Goal: Task Accomplishment & Management: Use online tool/utility

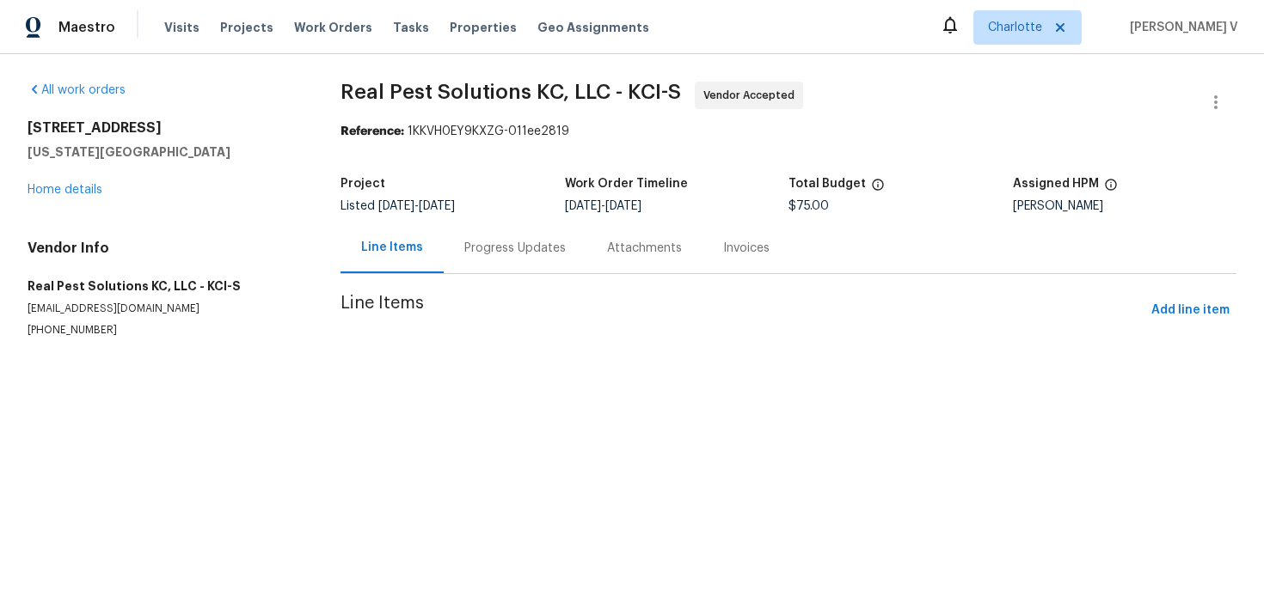
click at [519, 260] on div "Progress Updates" at bounding box center [515, 248] width 143 height 51
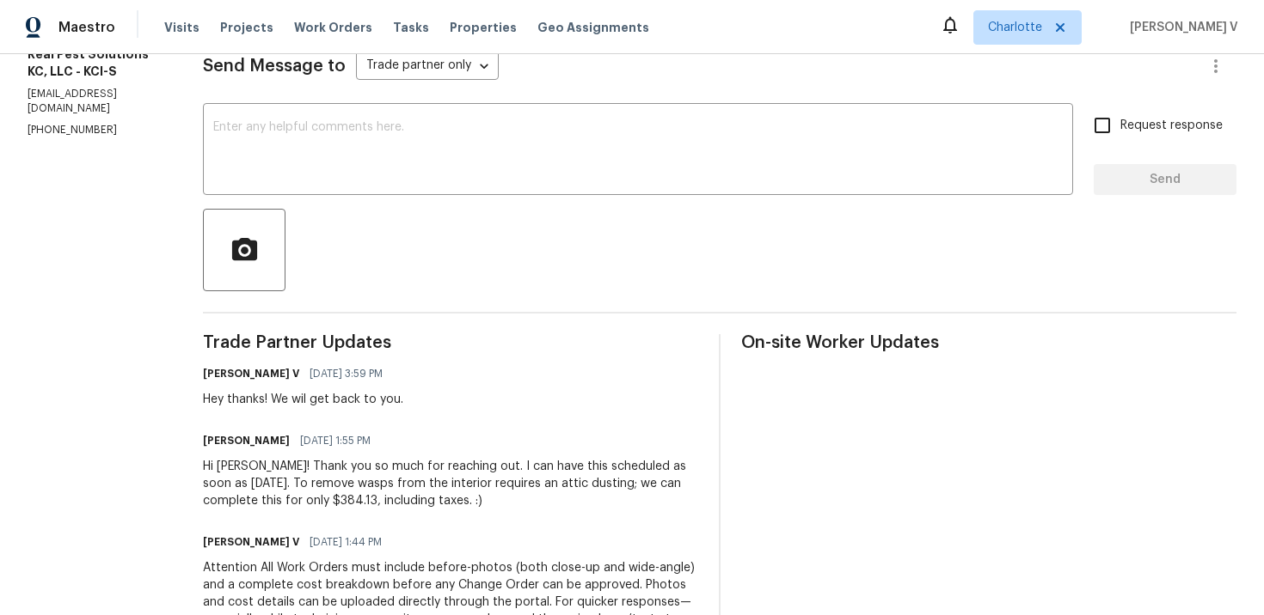
scroll to position [74, 0]
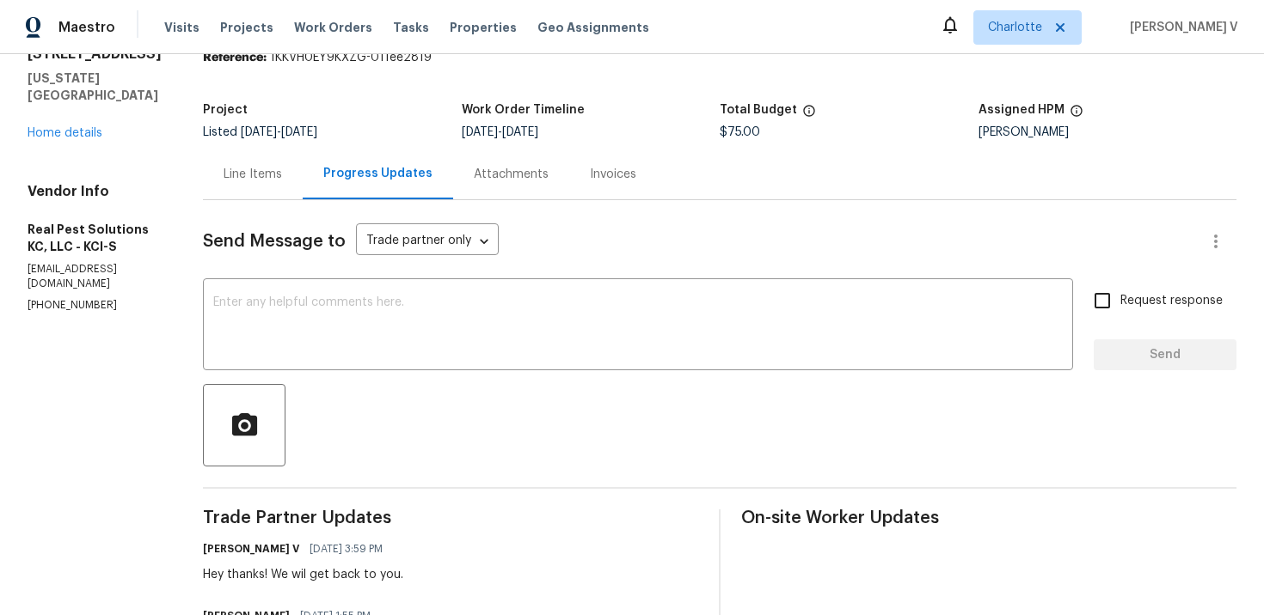
click at [282, 182] on div "Line Items" at bounding box center [252, 174] width 58 height 17
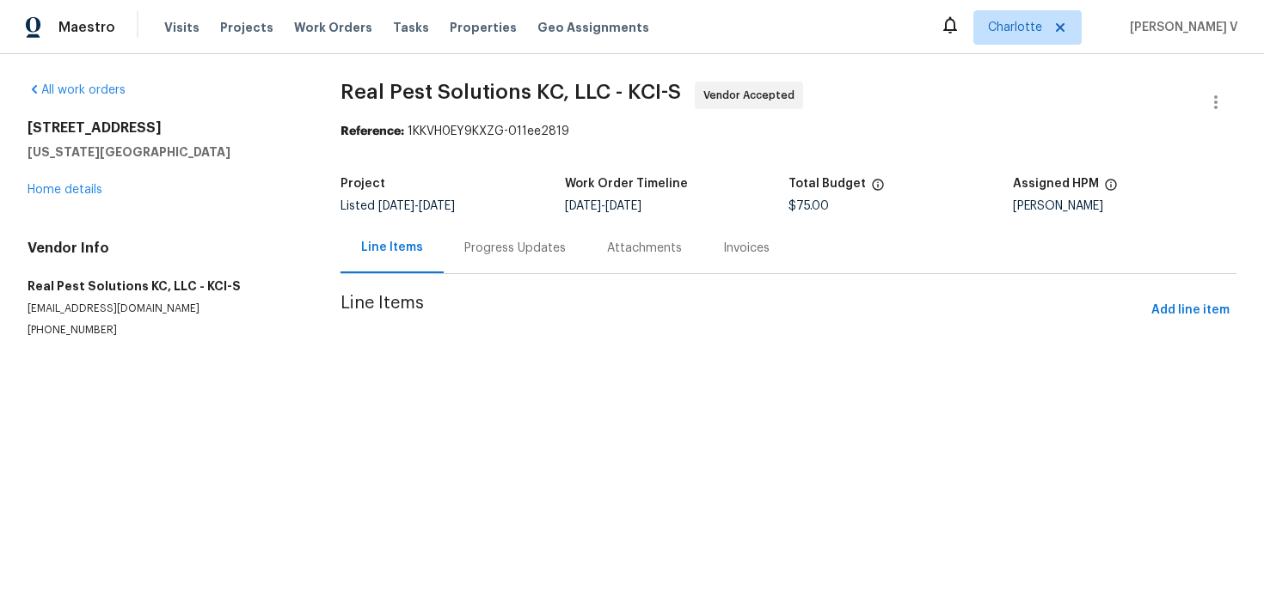
click at [572, 316] on span "Line Items" at bounding box center [742, 311] width 804 height 32
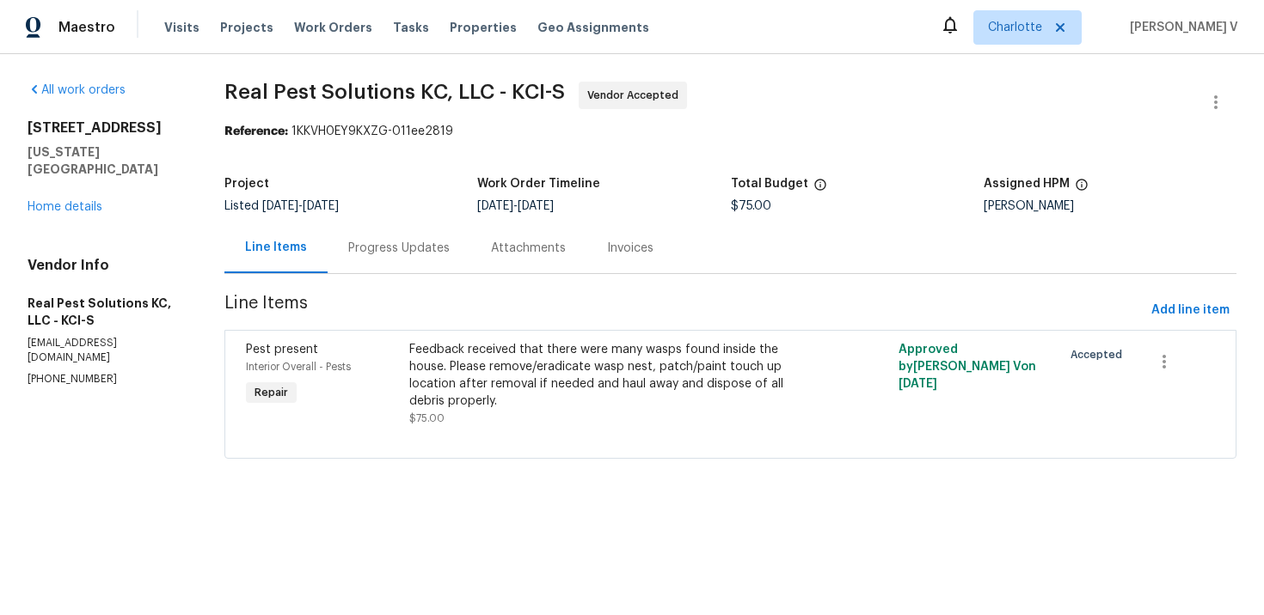
click at [520, 369] on div "Feedback received that there were many wasps found inside the house. Please rem…" at bounding box center [607, 375] width 397 height 69
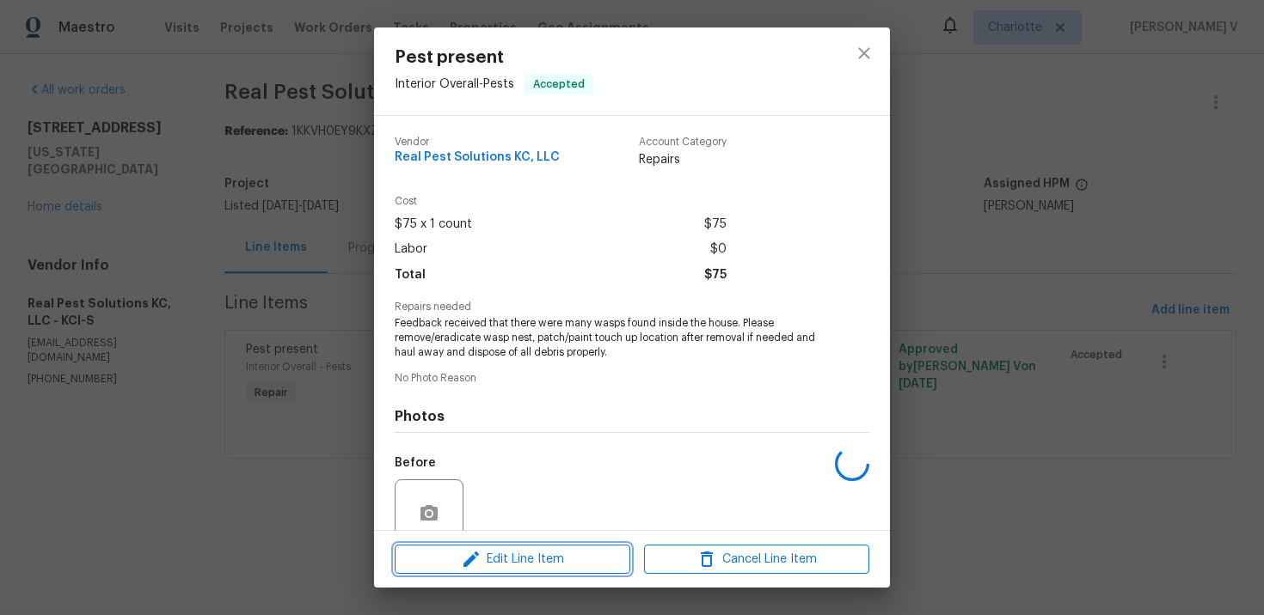
click at [480, 549] on icon "button" at bounding box center [471, 559] width 21 height 21
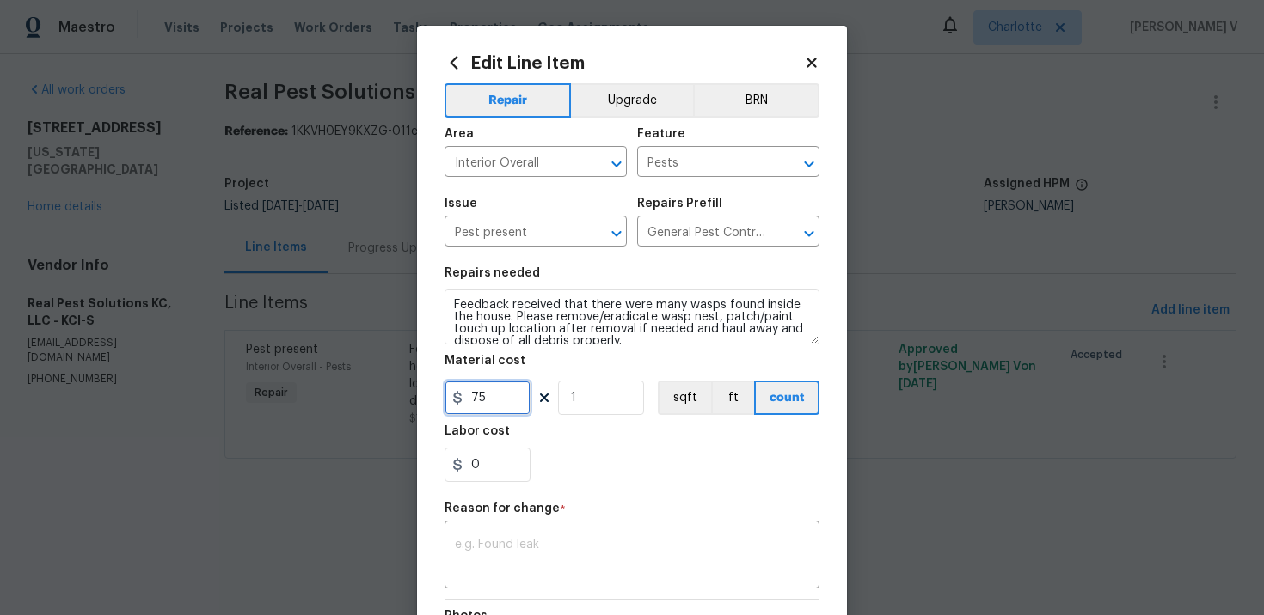
click at [499, 395] on input "75" at bounding box center [487, 398] width 86 height 34
click at [494, 396] on input "38413" at bounding box center [487, 398] width 86 height 34
type input "384.13"
click at [563, 541] on textarea at bounding box center [632, 557] width 354 height 36
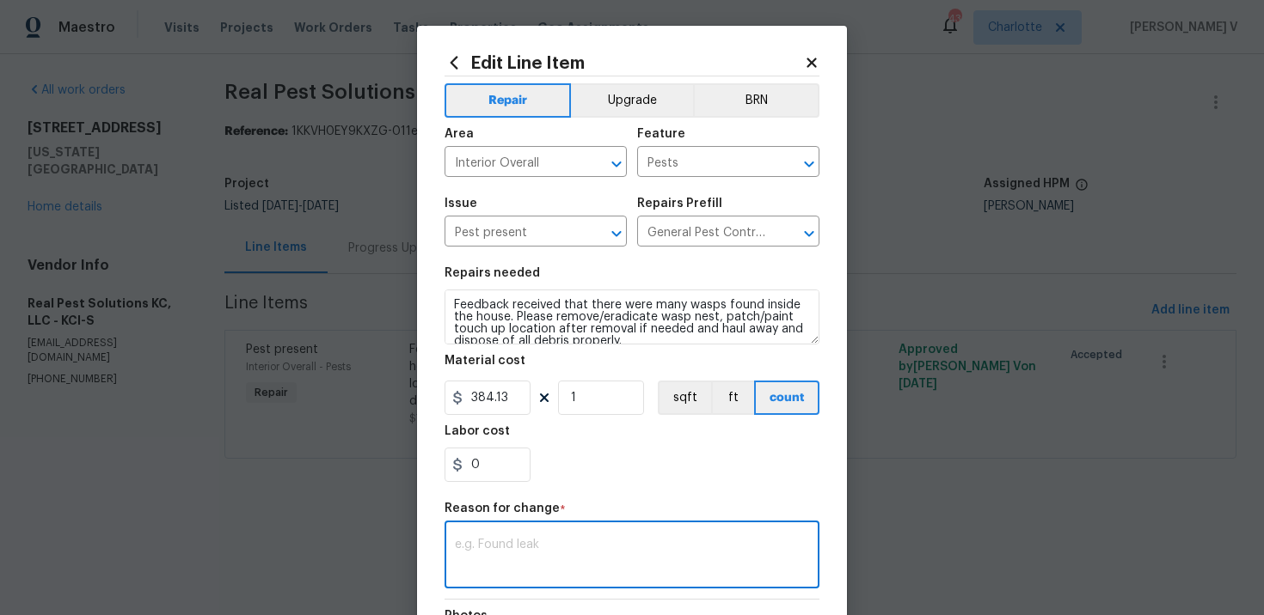
paste textarea "(DV) Updated per vendor’s final cost."
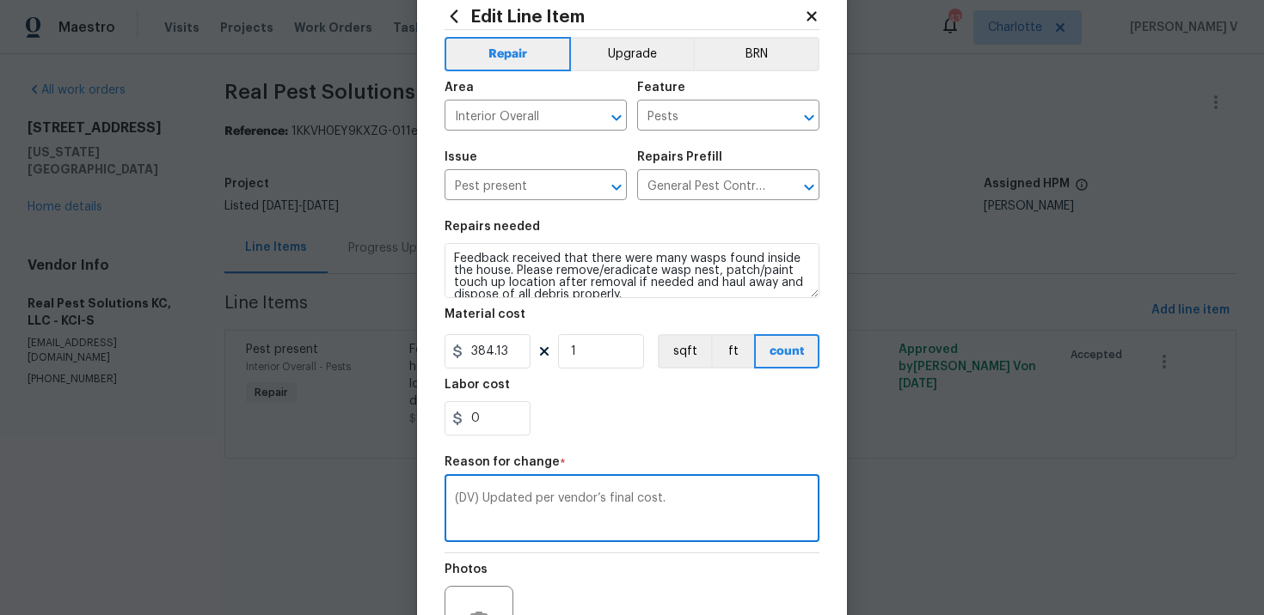
scroll to position [232, 0]
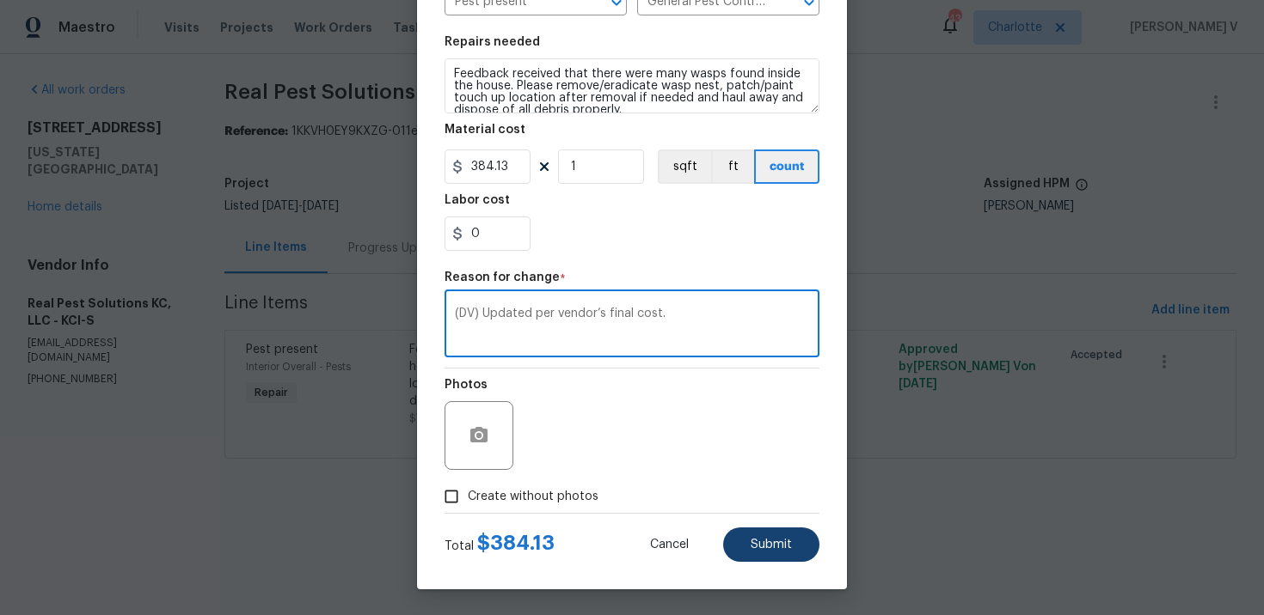
type textarea "(DV) Updated per vendor’s final cost."
click at [768, 550] on span "Submit" at bounding box center [770, 545] width 41 height 13
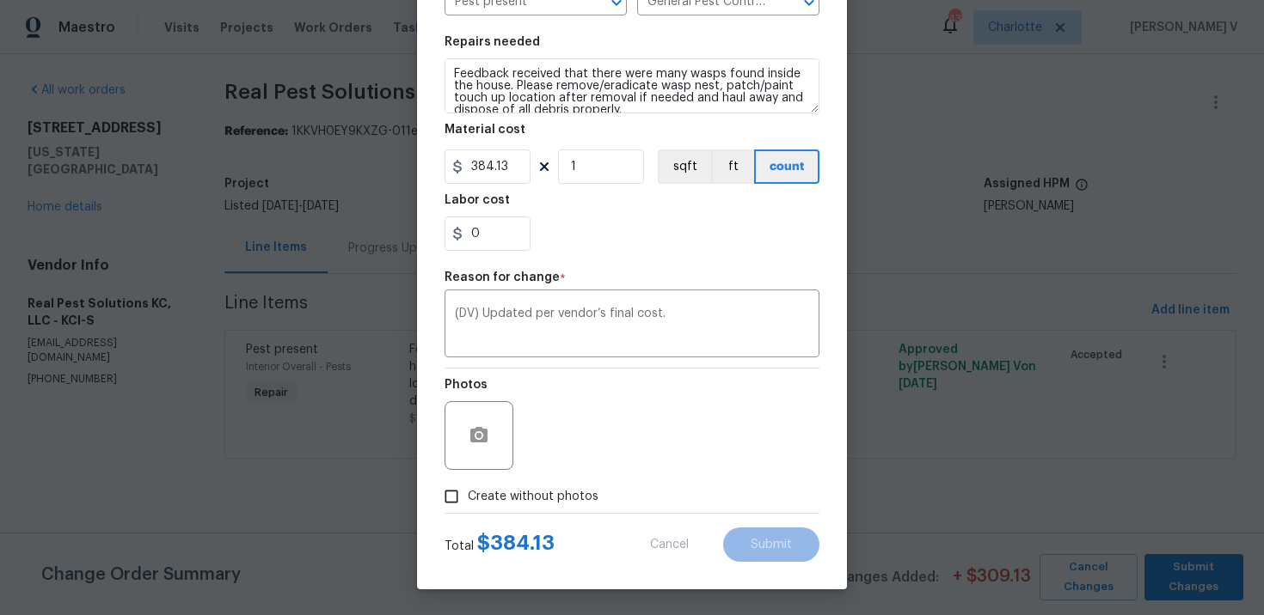
click at [1206, 507] on body "Maestro Visits Projects Work Orders Tasks Properties Geo Assignments 43 [PERSON…" at bounding box center [632, 253] width 1264 height 507
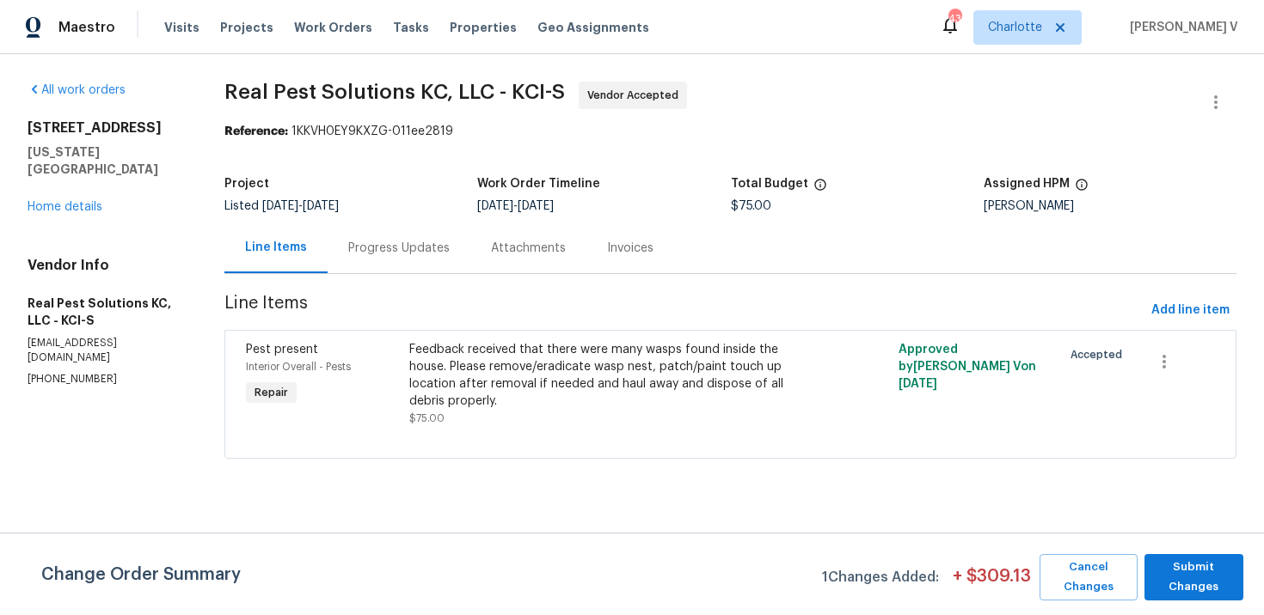
scroll to position [0, 0]
click at [1206, 564] on span "Submit Changes" at bounding box center [1194, 578] width 82 height 40
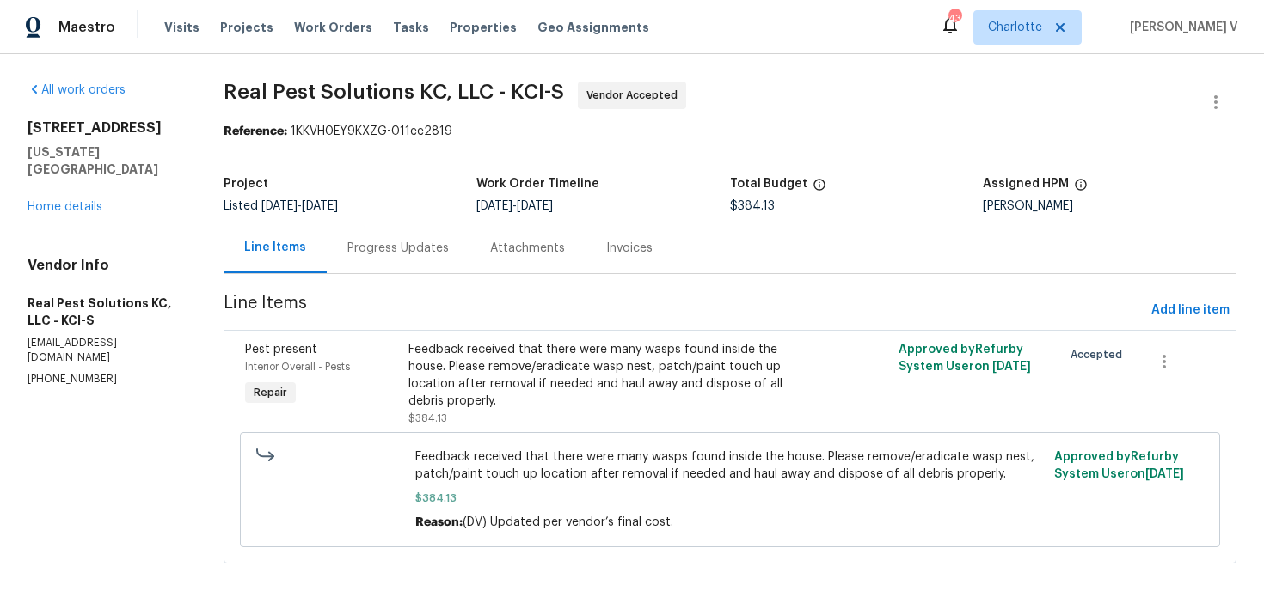
click at [433, 269] on div "Progress Updates" at bounding box center [398, 248] width 143 height 51
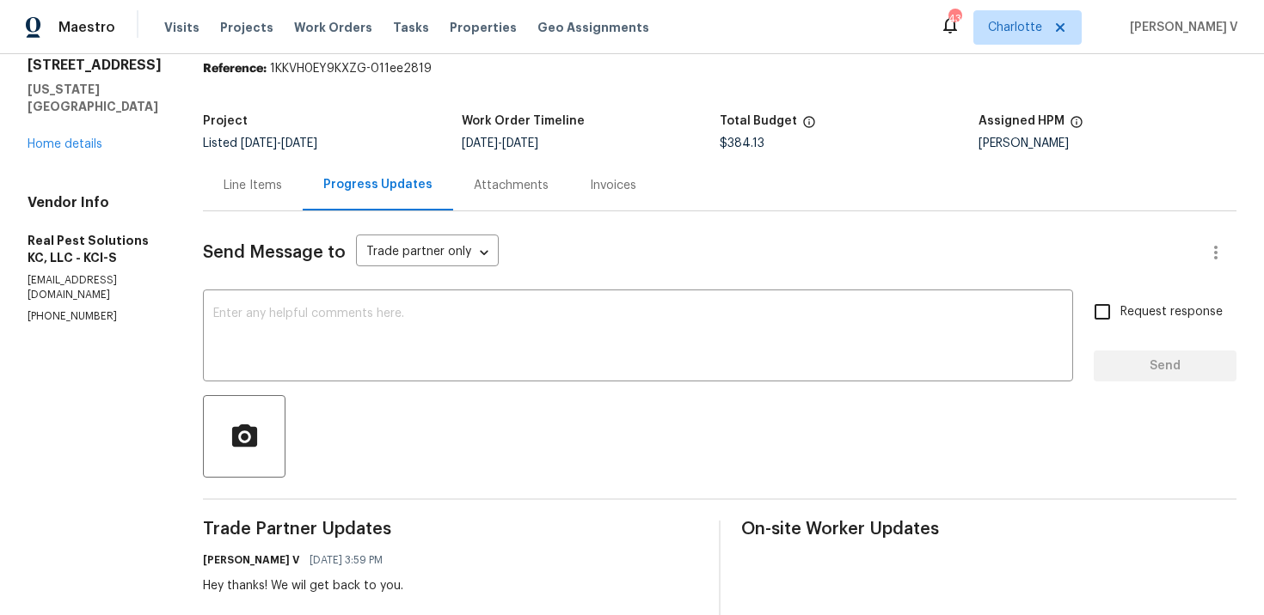
scroll to position [95, 0]
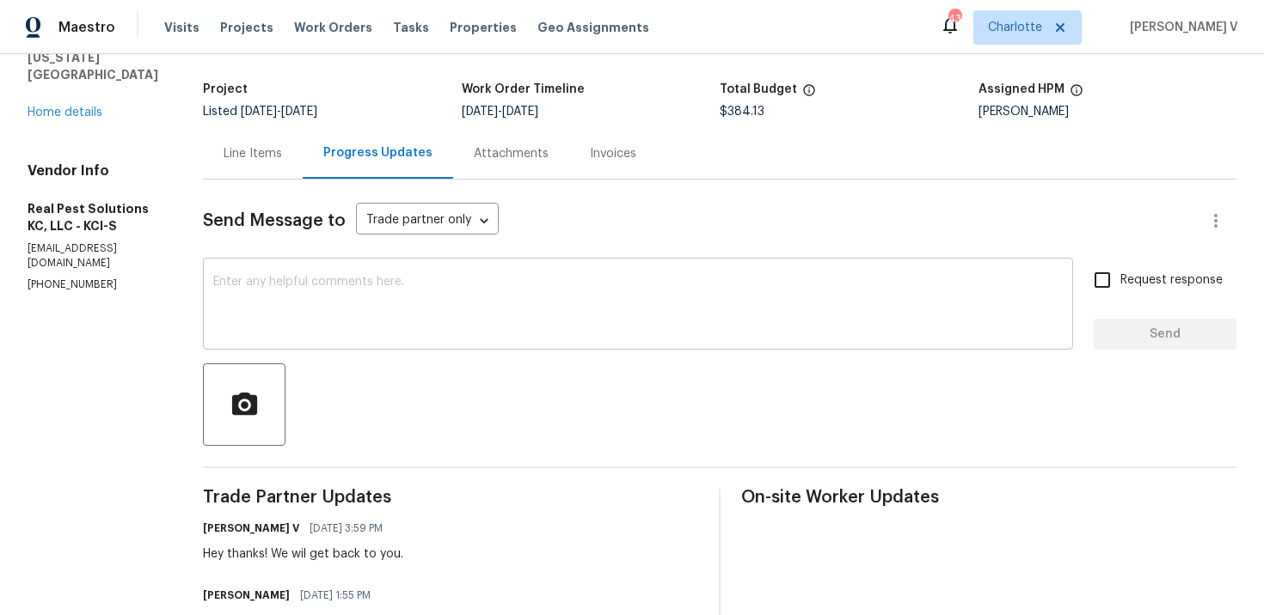
click at [388, 300] on textarea at bounding box center [637, 306] width 849 height 60
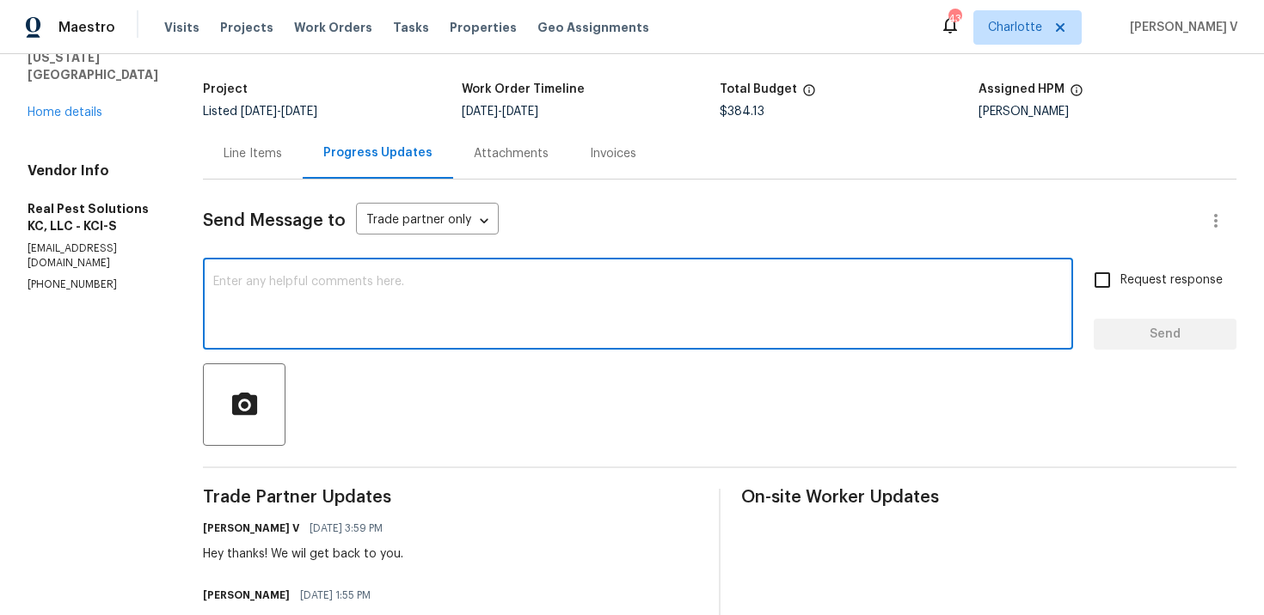
paste textarea "Hey, this is approved; we have updated the cost to $. Please let us know the co…"
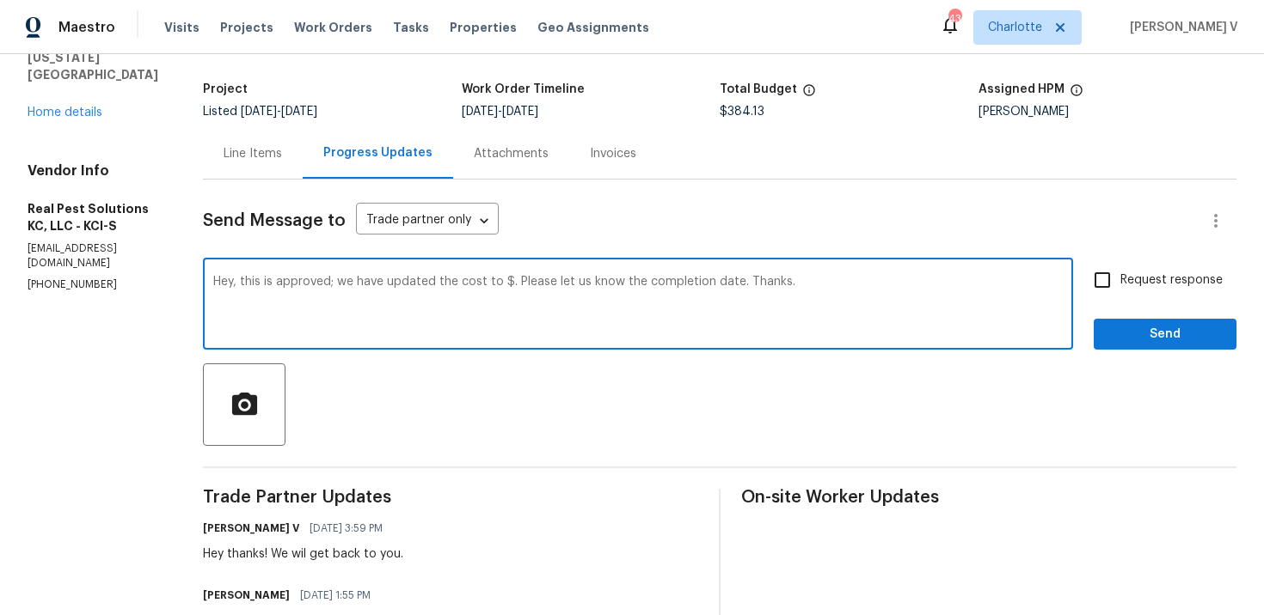
click at [533, 281] on textarea "Hey, this is approved; we have updated the cost to $. Please let us know the co…" at bounding box center [637, 306] width 849 height 60
click at [749, 115] on span "$384.13" at bounding box center [741, 112] width 45 height 12
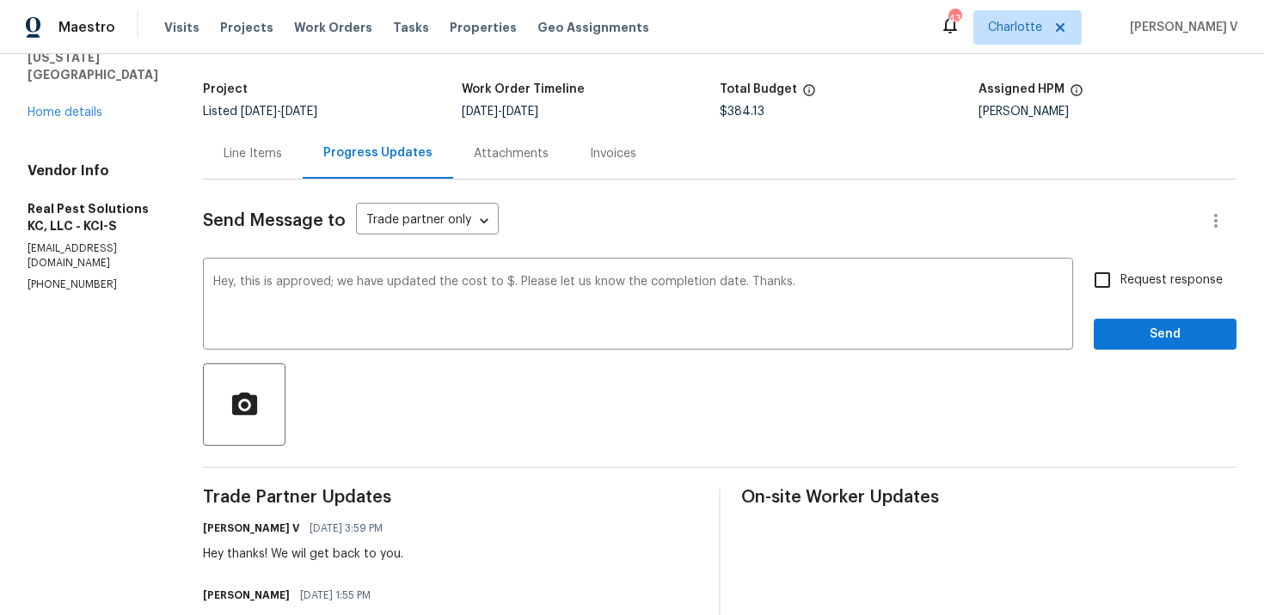
click at [749, 115] on span "$384.13" at bounding box center [741, 112] width 45 height 12
copy span "384.13"
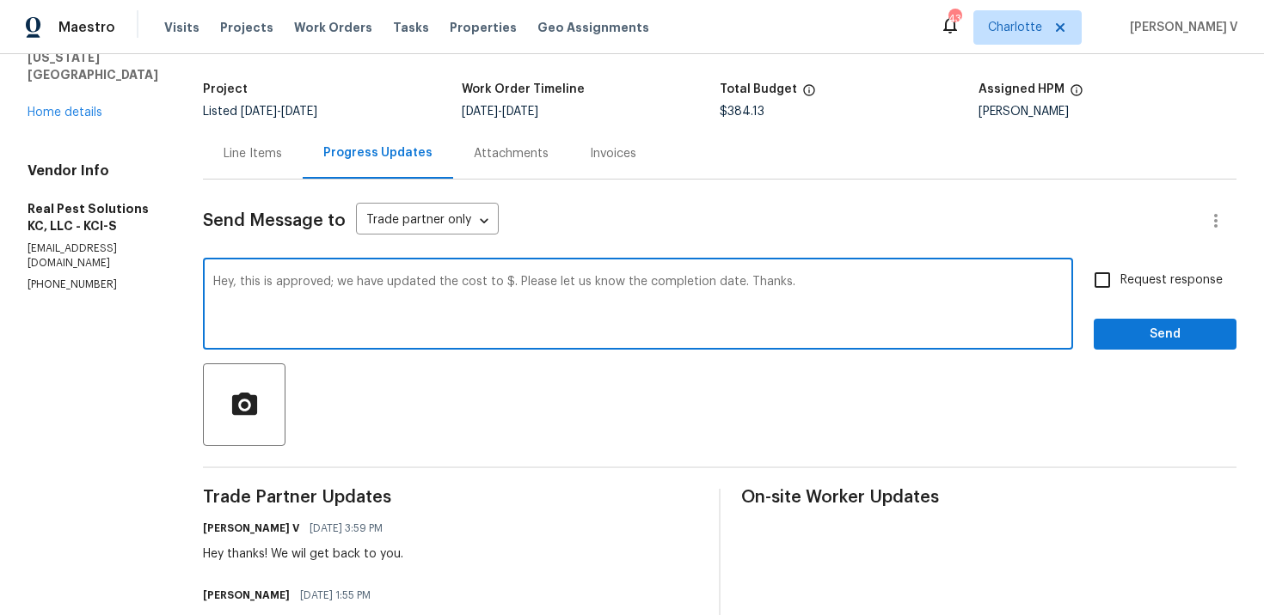
click at [534, 282] on textarea "Hey, this is approved; we have updated the cost to $. Please let us know the co…" at bounding box center [637, 306] width 849 height 60
paste textarea "384.13"
drag, startPoint x: 582, startPoint y: 281, endPoint x: 897, endPoint y: 286, distance: 315.5
click at [897, 286] on textarea "Hey, this is approved; we have updated the cost to $384.13. Please let us know …" at bounding box center [637, 306] width 849 height 60
type textarea "Hey, this is approved; we have updated the cost to $384.13. Please let us know …"
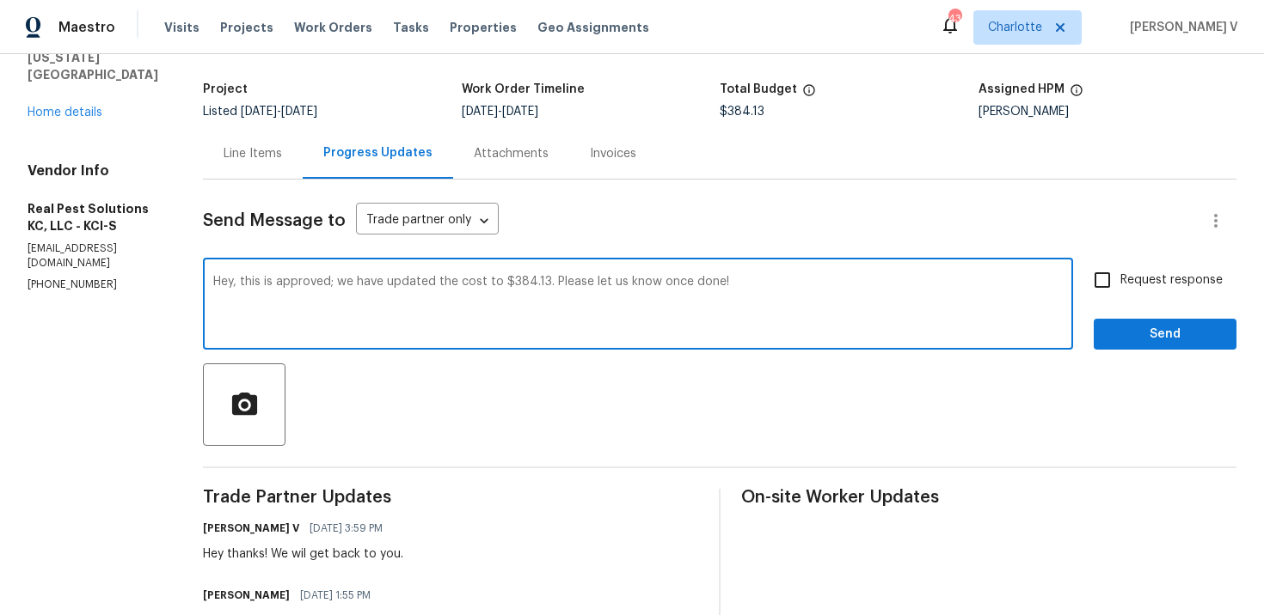
click at [1136, 272] on span "Request response" at bounding box center [1171, 281] width 102 height 18
click at [1120, 272] on input "Request response" at bounding box center [1102, 280] width 36 height 36
checkbox input "true"
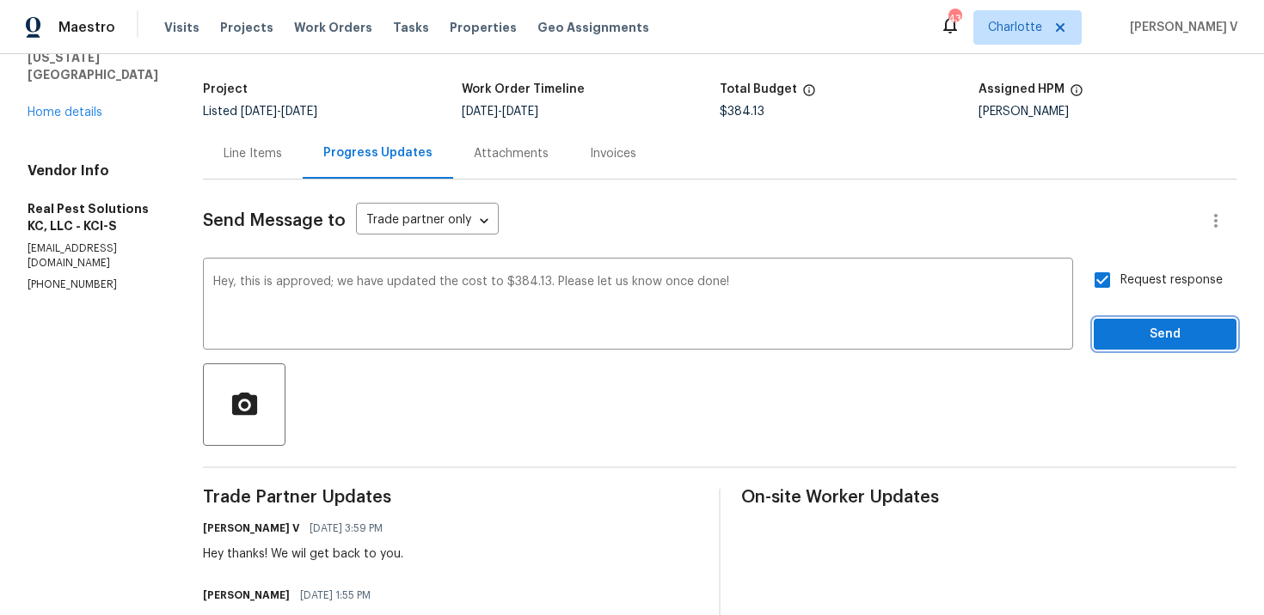
click at [1135, 328] on span "Send" at bounding box center [1164, 334] width 115 height 21
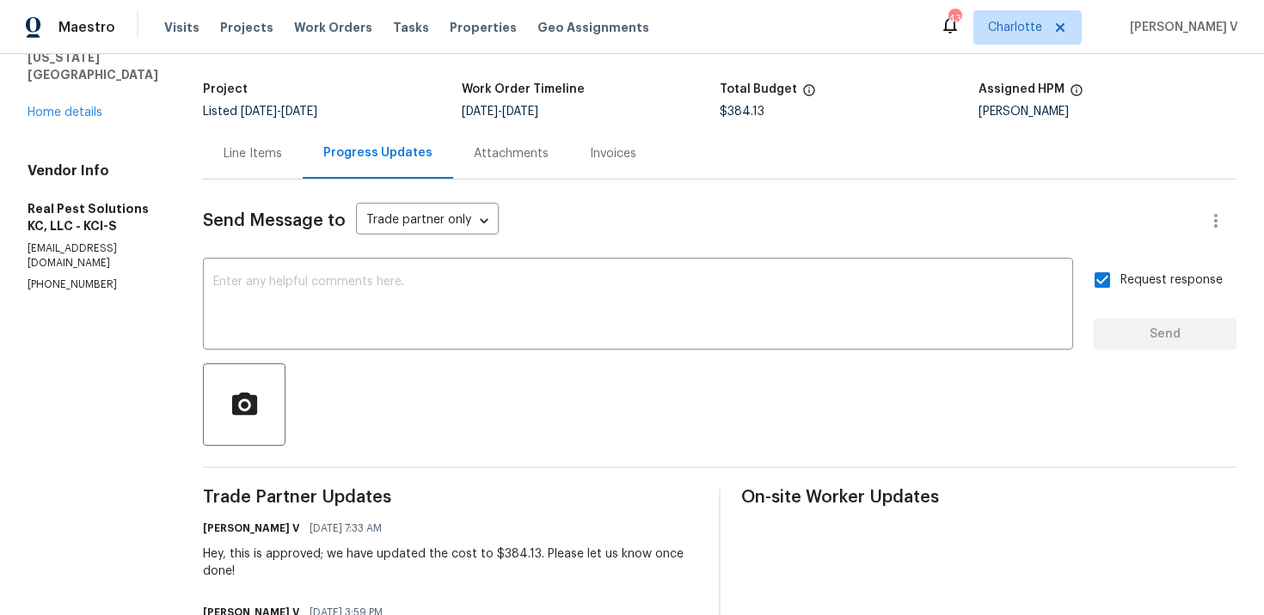
click at [758, 118] on div "Project Listed [DATE] - [DATE] Work Order Timeline [DATE] - [DATE] Total Budget…" at bounding box center [719, 100] width 1033 height 55
copy span
click at [758, 115] on span "$384.13" at bounding box center [741, 112] width 45 height 12
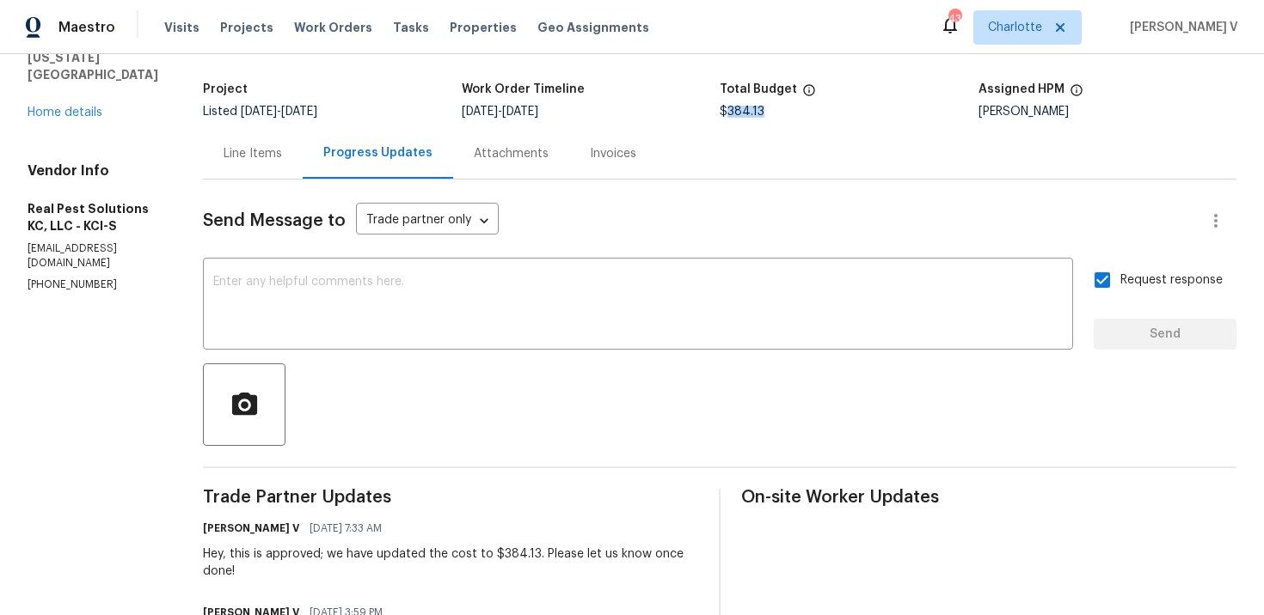
click at [758, 115] on span "$384.13" at bounding box center [741, 112] width 45 height 12
copy span "$384.13"
